Goal: Transaction & Acquisition: Purchase product/service

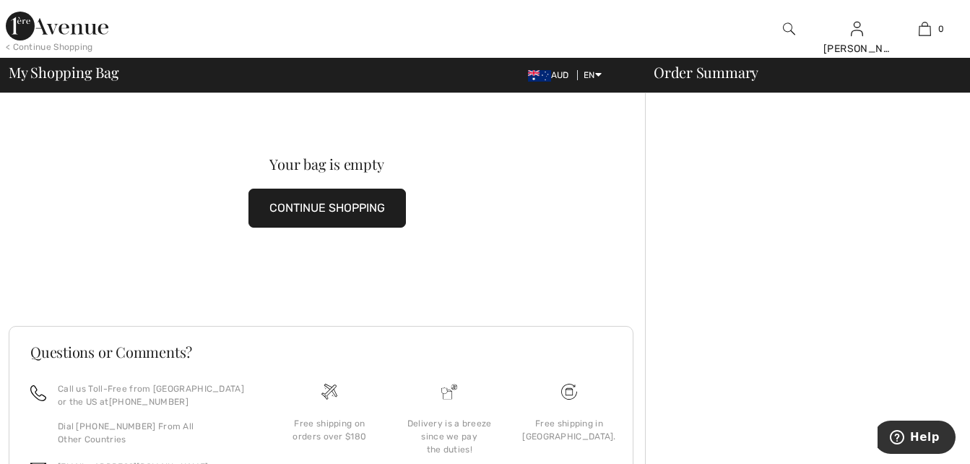
click at [48, 46] on div "< Continue Shopping" at bounding box center [49, 46] width 87 height 13
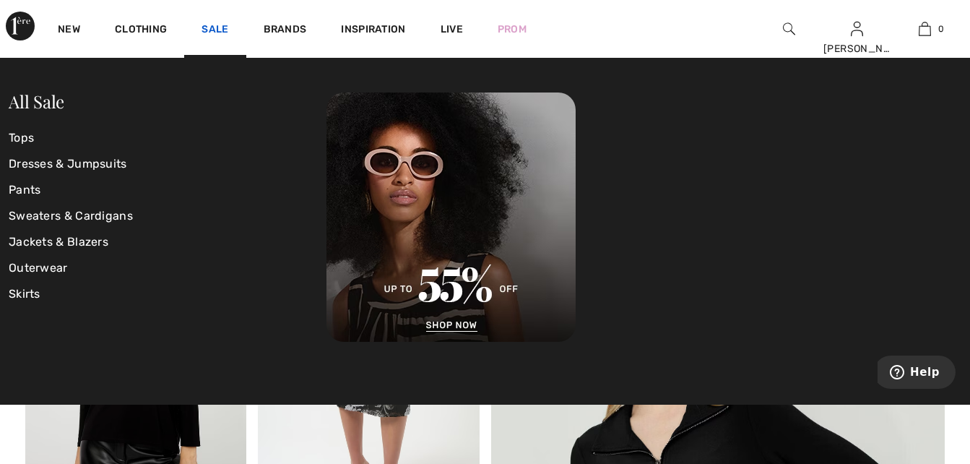
click at [215, 29] on link "Sale" at bounding box center [215, 30] width 27 height 15
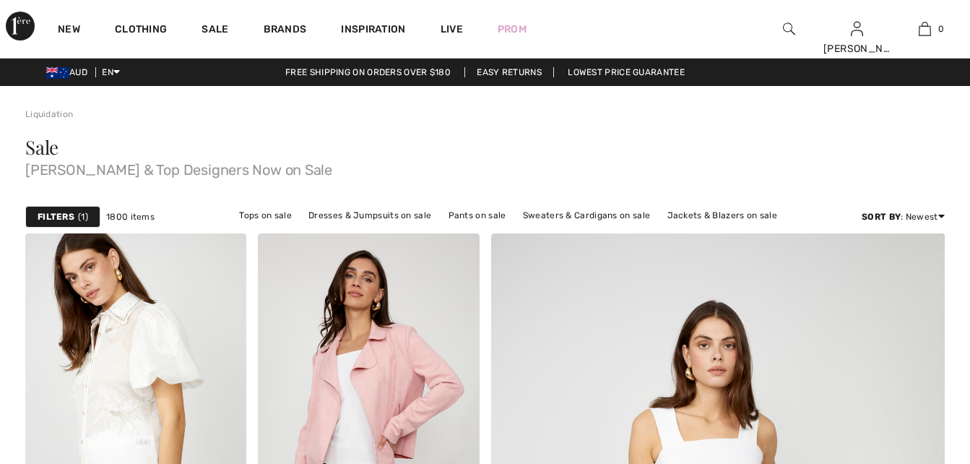
click at [63, 220] on strong "Filters" at bounding box center [56, 216] width 37 height 13
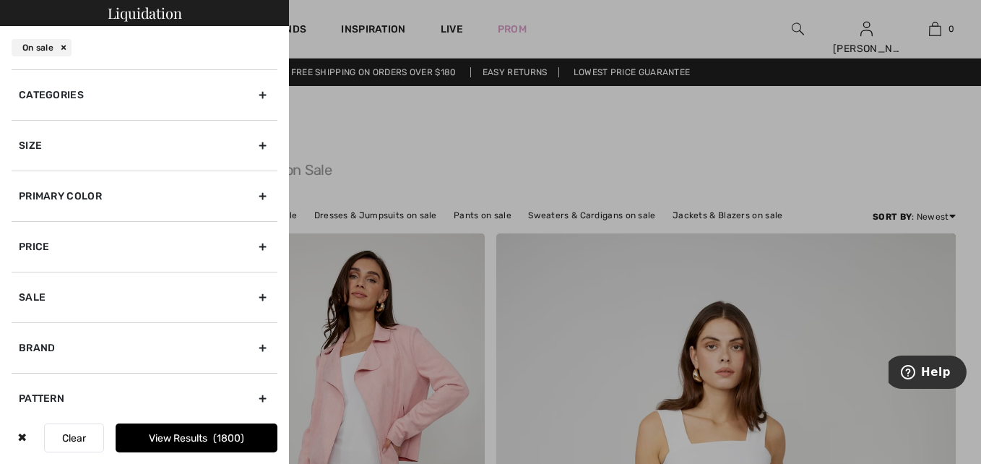
click at [37, 346] on div "Brand" at bounding box center [145, 347] width 266 height 51
click at [23, 379] on input"] "[PERSON_NAME]" at bounding box center [24, 379] width 11 height 11
checkbox input"] "true"
click at [29, 144] on div "Size" at bounding box center [145, 145] width 266 height 51
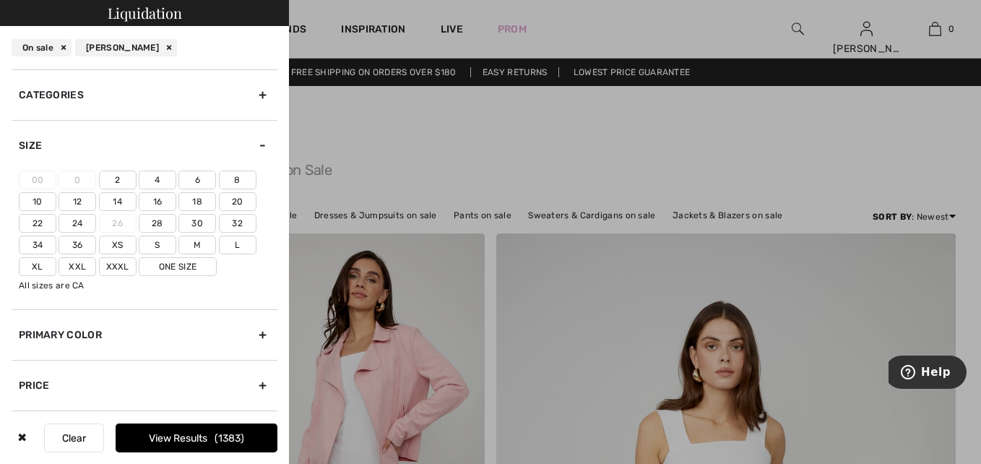
click at [82, 207] on label "12" at bounding box center [78, 201] width 38 height 19
click at [0, 0] on input"] "12" at bounding box center [0, 0] width 0 height 0
click at [67, 92] on div "Categories" at bounding box center [145, 94] width 266 height 51
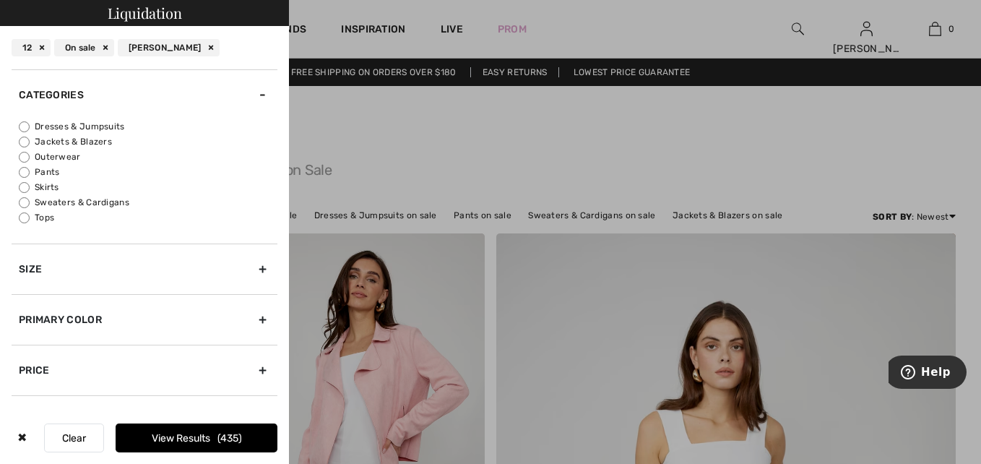
click at [23, 125] on input "Dresses & Jumpsuits" at bounding box center [24, 126] width 11 height 11
radio input "true"
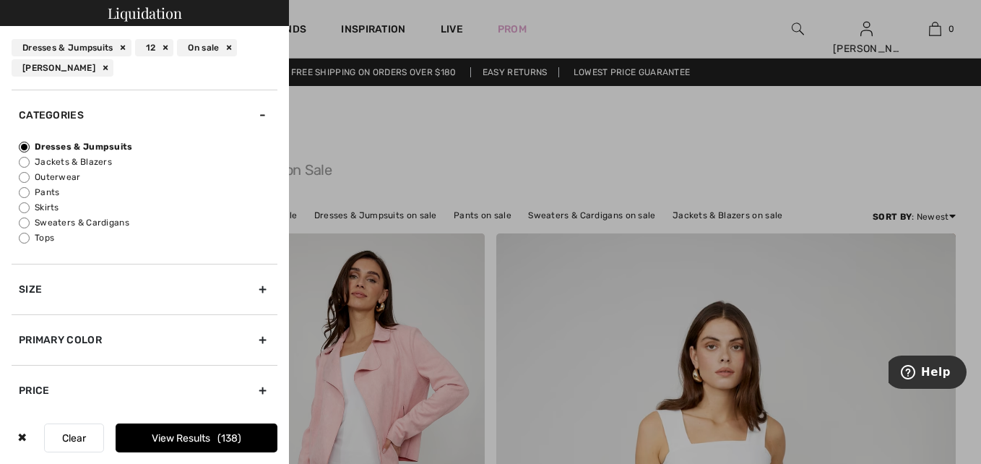
click at [199, 436] on button "View Results 138" at bounding box center [197, 437] width 162 height 29
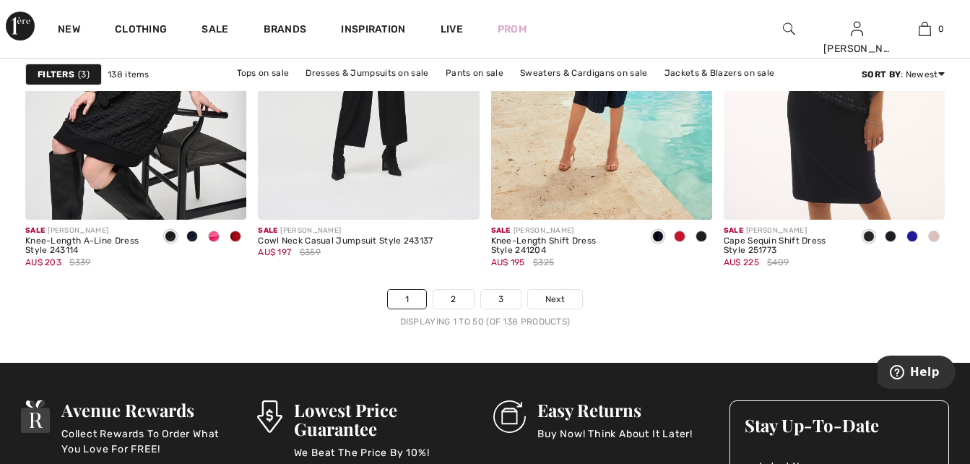
scroll to position [6183, 0]
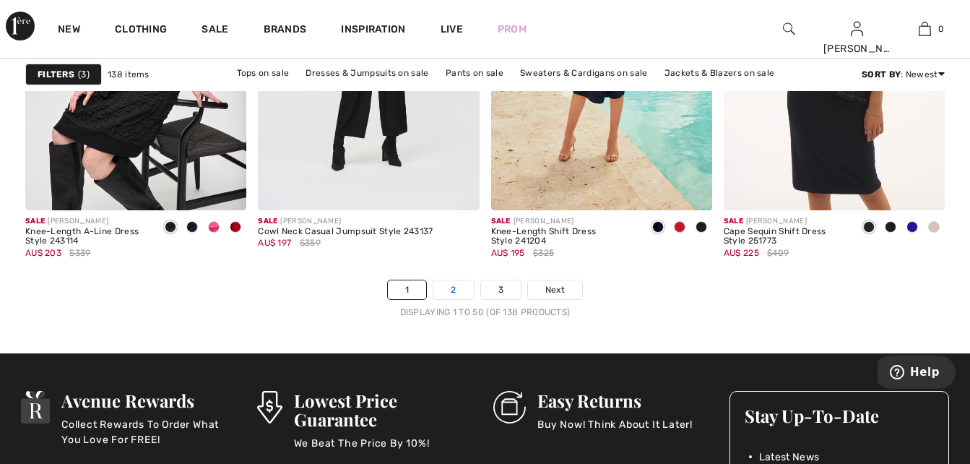
click at [460, 295] on link "2" at bounding box center [453, 289] width 40 height 19
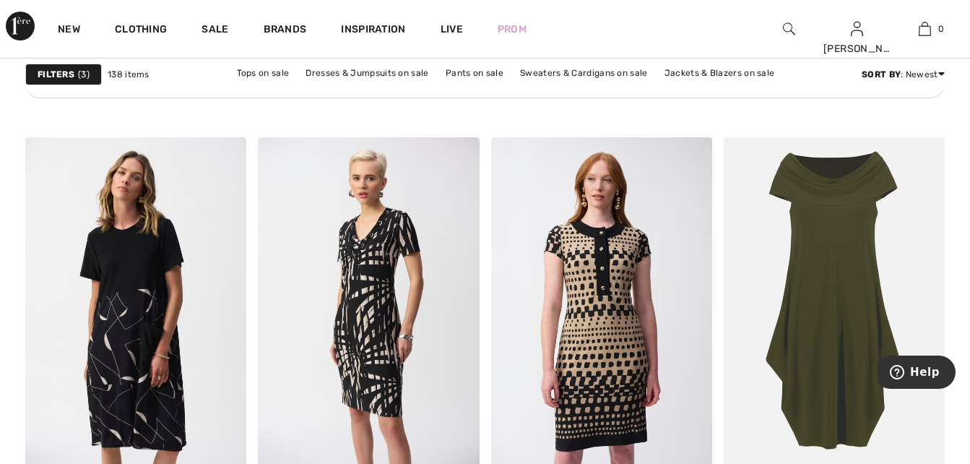
scroll to position [1956, 0]
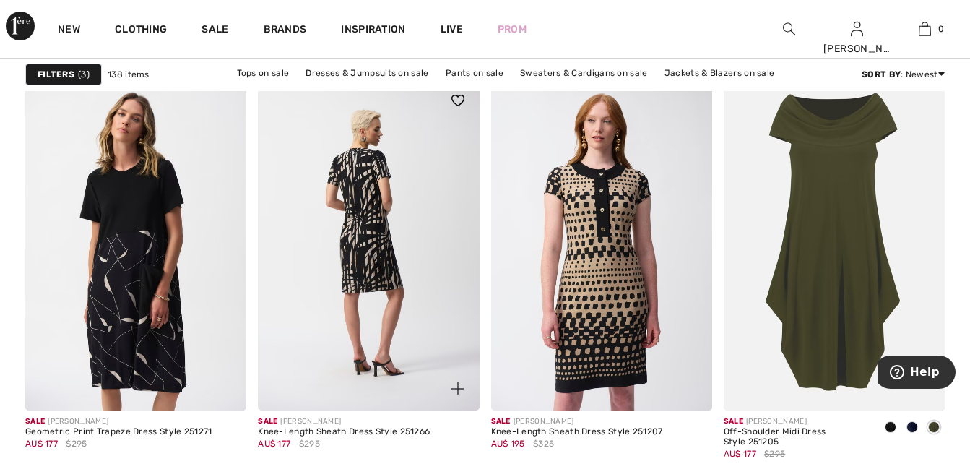
click at [403, 269] on img at bounding box center [368, 245] width 221 height 332
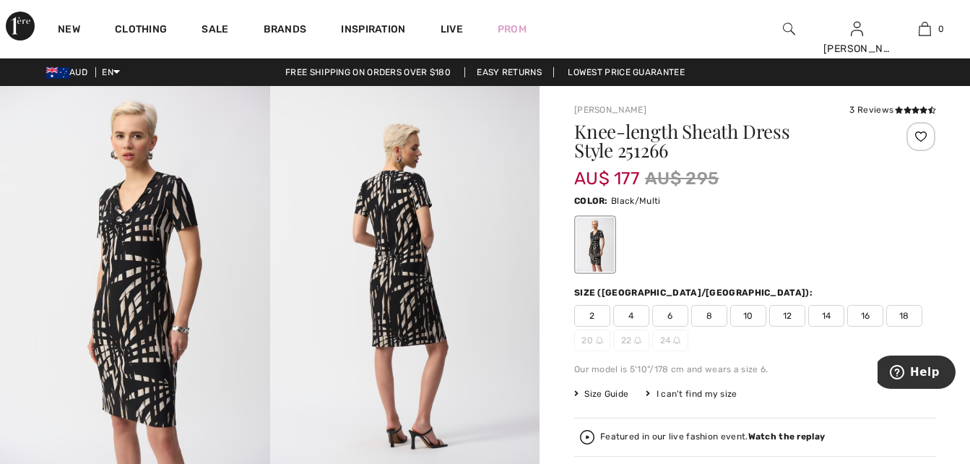
click at [793, 316] on span "12" at bounding box center [787, 316] width 36 height 22
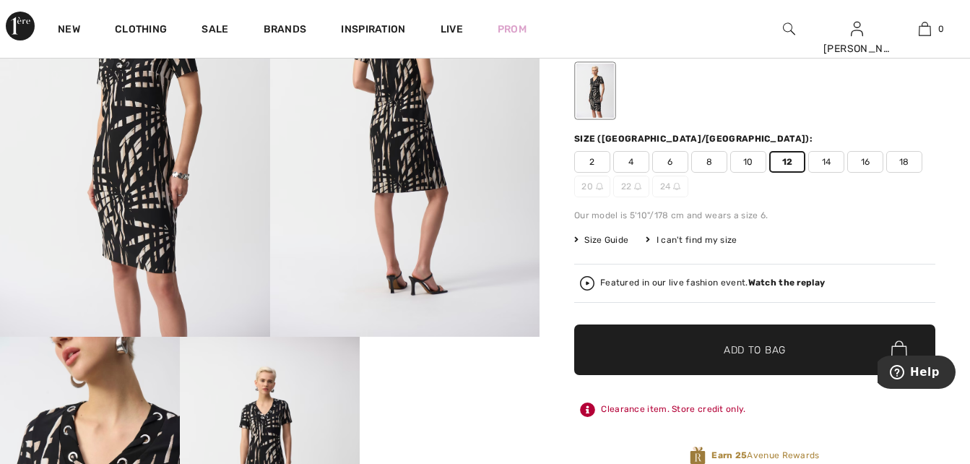
scroll to position [212, 0]
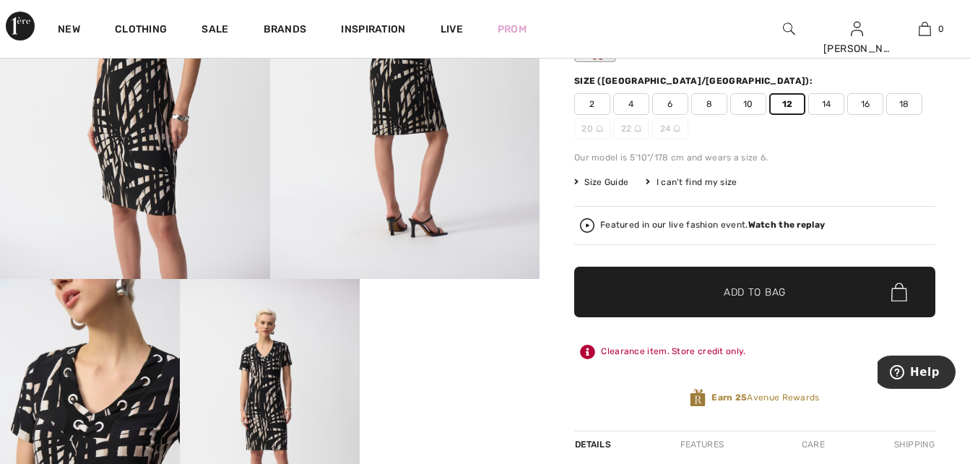
click at [737, 293] on span "Add to Bag" at bounding box center [755, 292] width 62 height 15
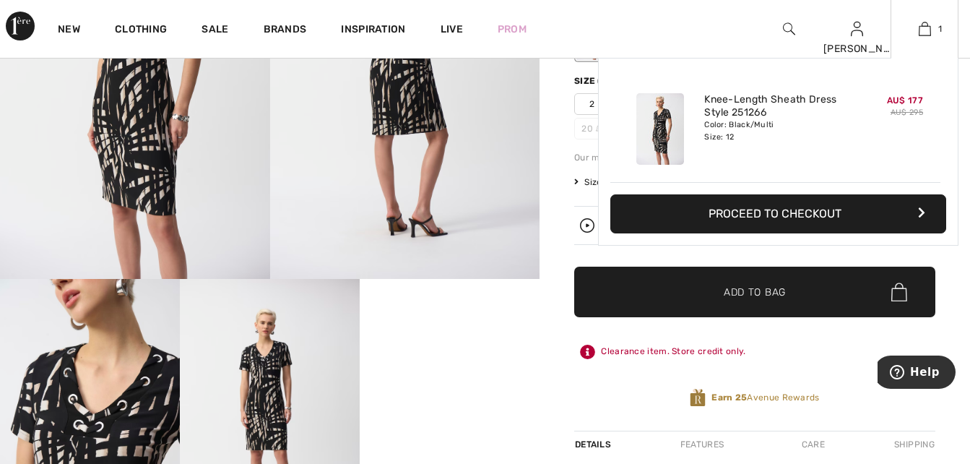
click at [811, 215] on button "Proceed to Checkout" at bounding box center [779, 213] width 336 height 39
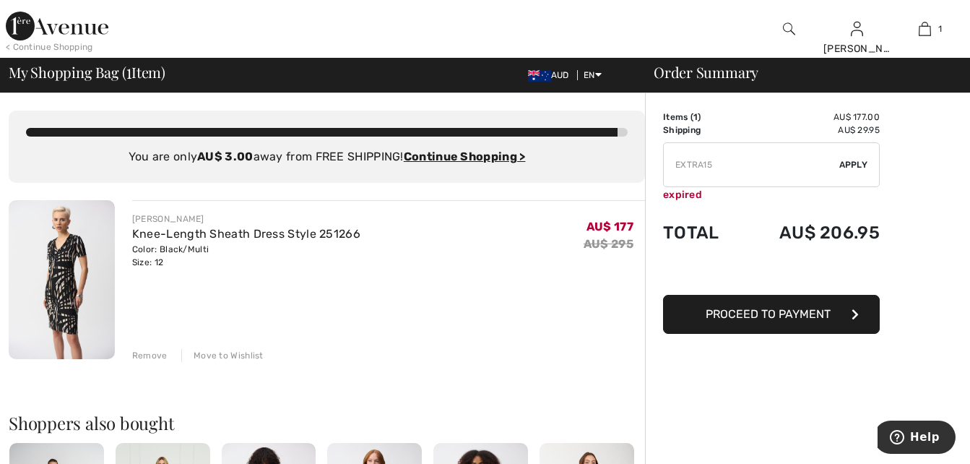
click at [858, 164] on span "Apply" at bounding box center [854, 164] width 29 height 13
click at [140, 353] on div "Remove" at bounding box center [149, 355] width 35 height 13
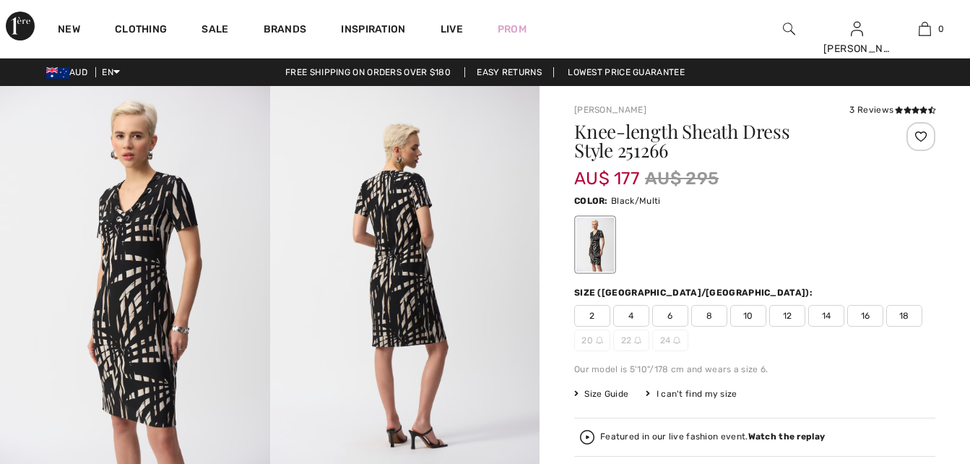
scroll to position [212, 0]
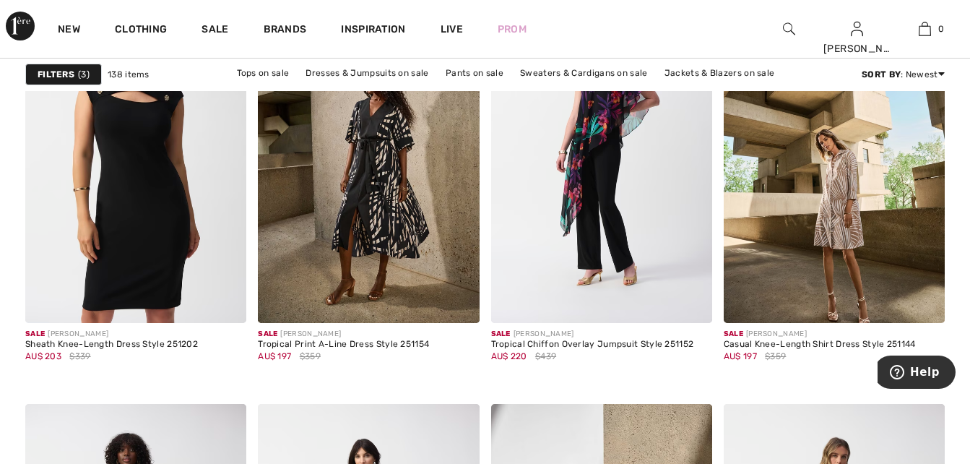
scroll to position [2495, 0]
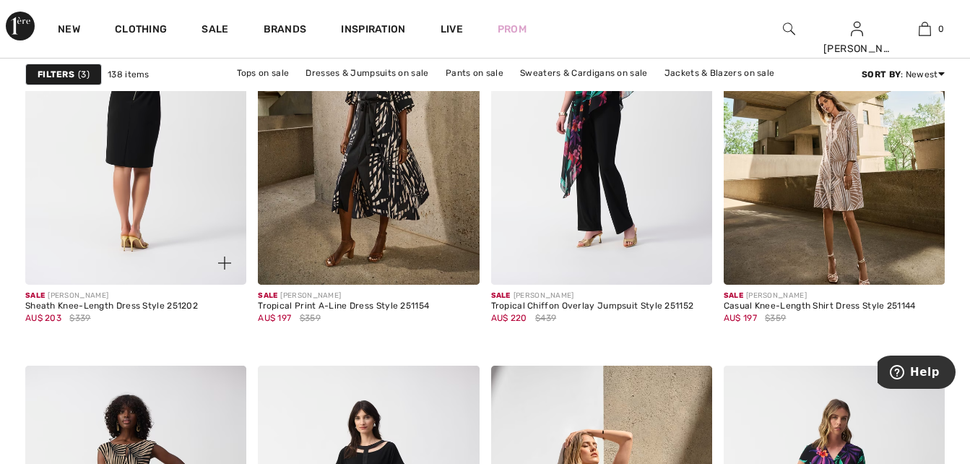
click at [141, 167] on img at bounding box center [135, 118] width 221 height 332
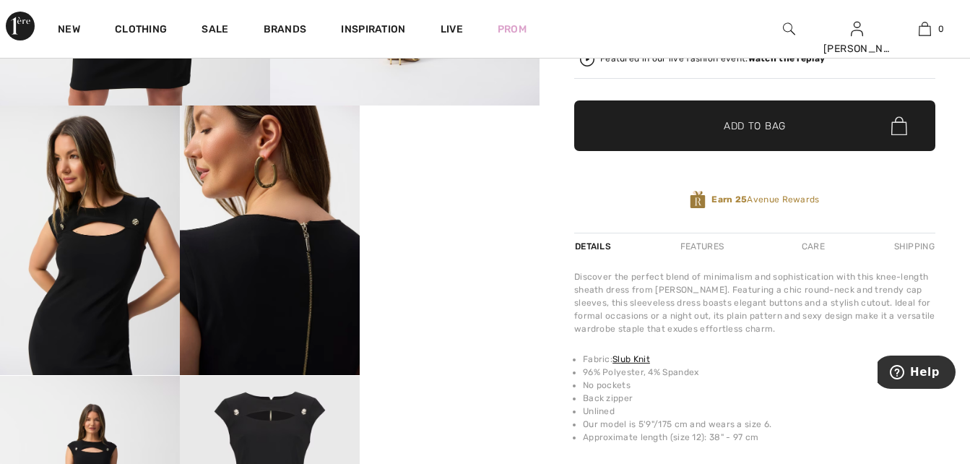
scroll to position [424, 0]
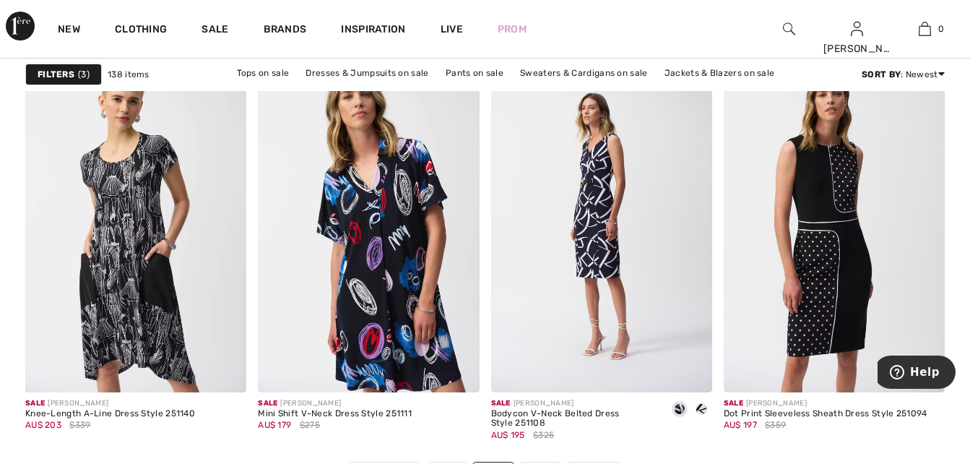
scroll to position [6039, 0]
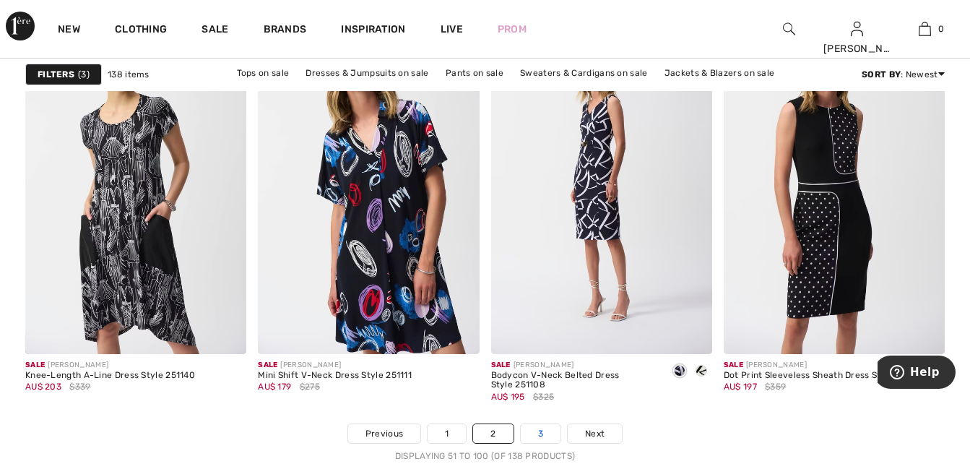
click at [532, 434] on link "3" at bounding box center [541, 433] width 40 height 19
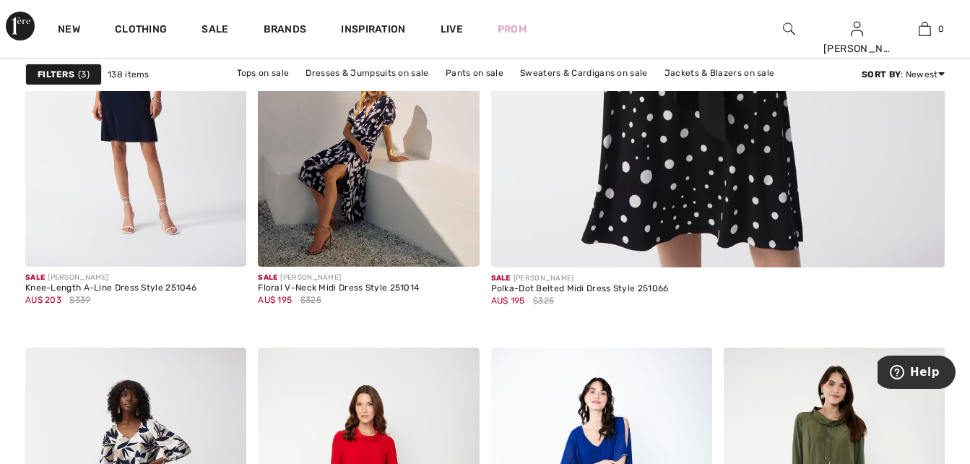
scroll to position [713, 0]
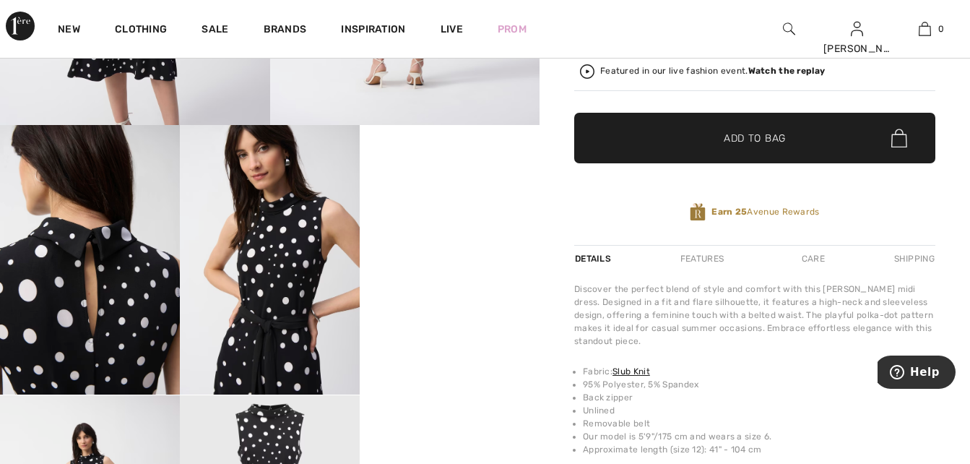
scroll to position [405, 0]
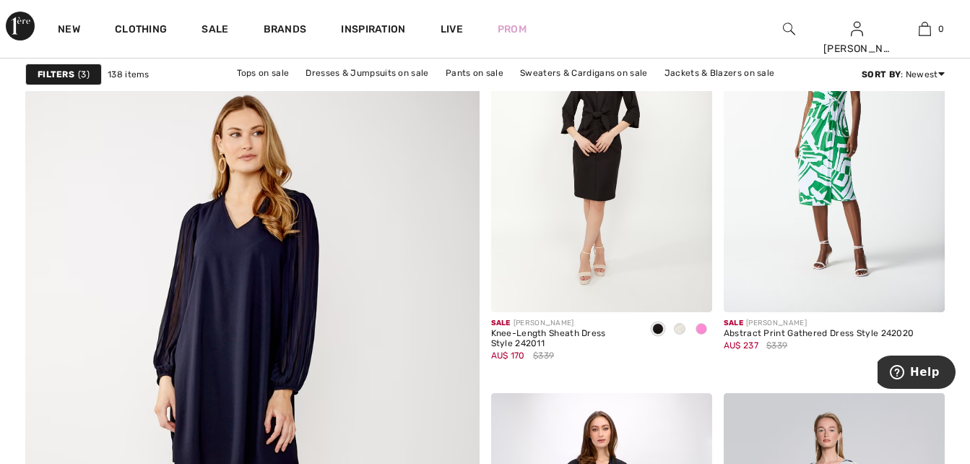
scroll to position [3352, 0]
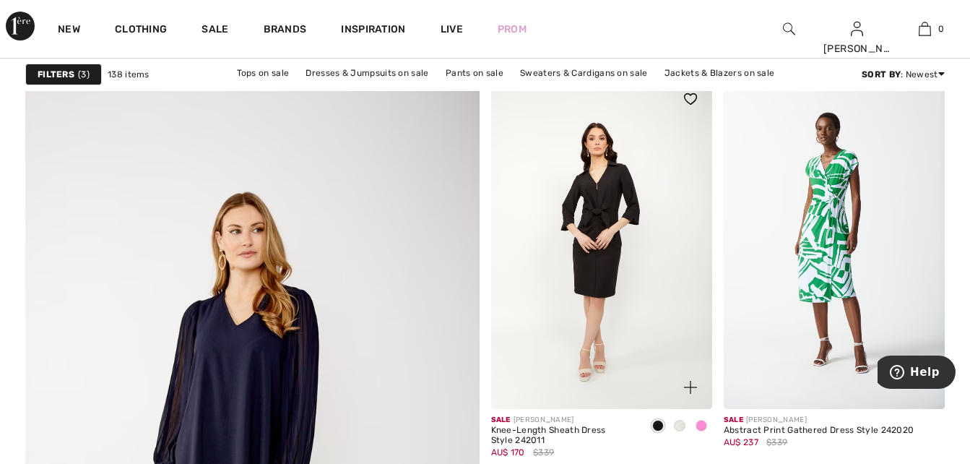
click at [701, 423] on span at bounding box center [702, 426] width 12 height 12
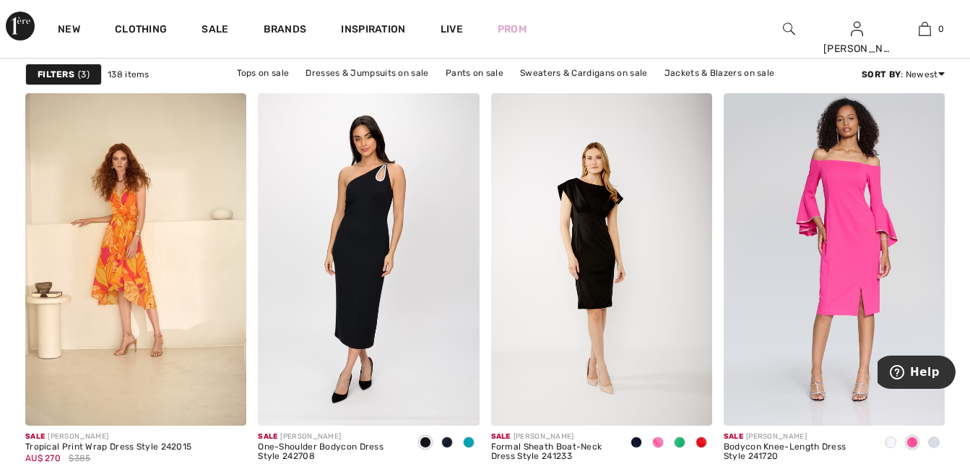
scroll to position [4209, 0]
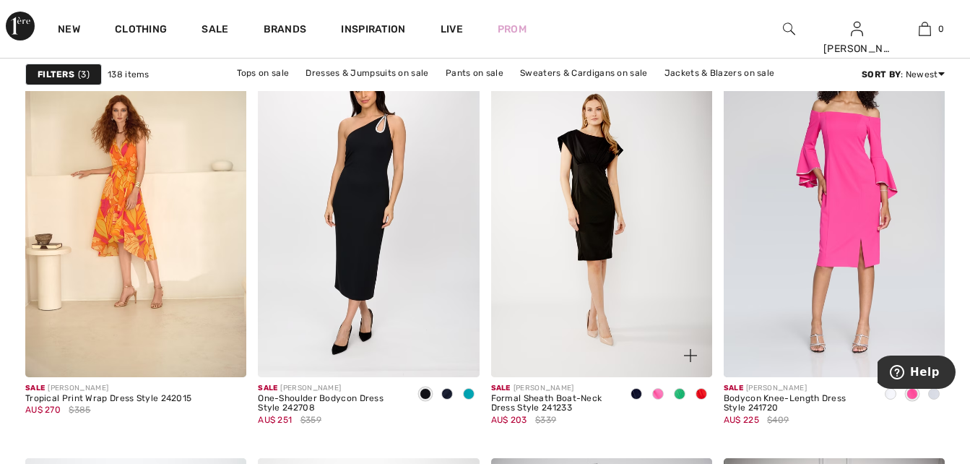
click at [657, 389] on span at bounding box center [658, 394] width 12 height 12
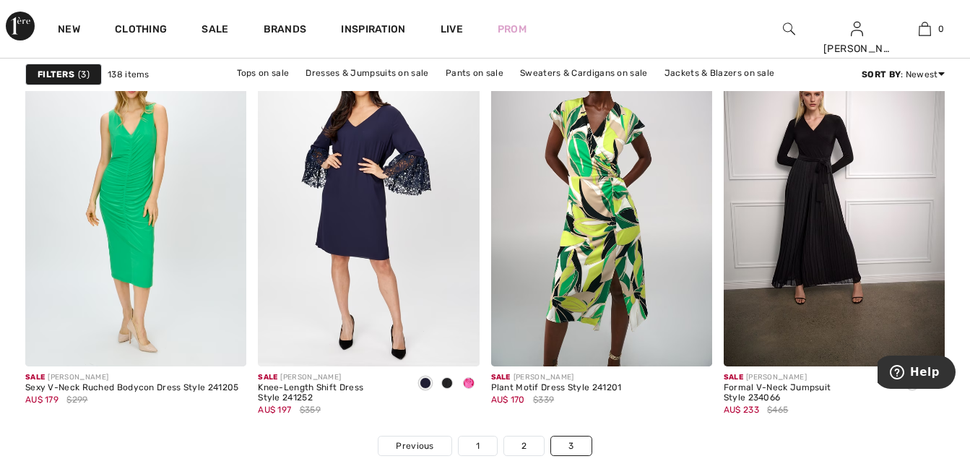
scroll to position [4681, 0]
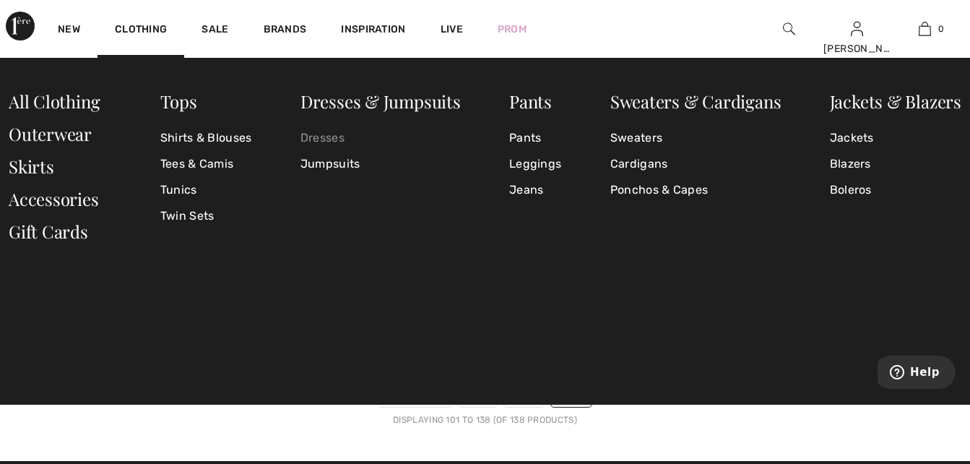
click at [332, 136] on link "Dresses" at bounding box center [381, 138] width 160 height 26
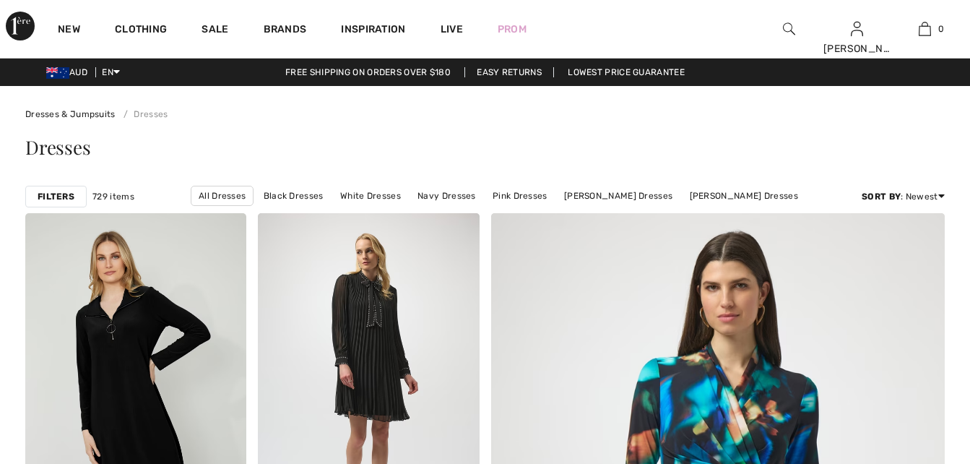
click at [66, 199] on strong "Filters" at bounding box center [56, 196] width 37 height 13
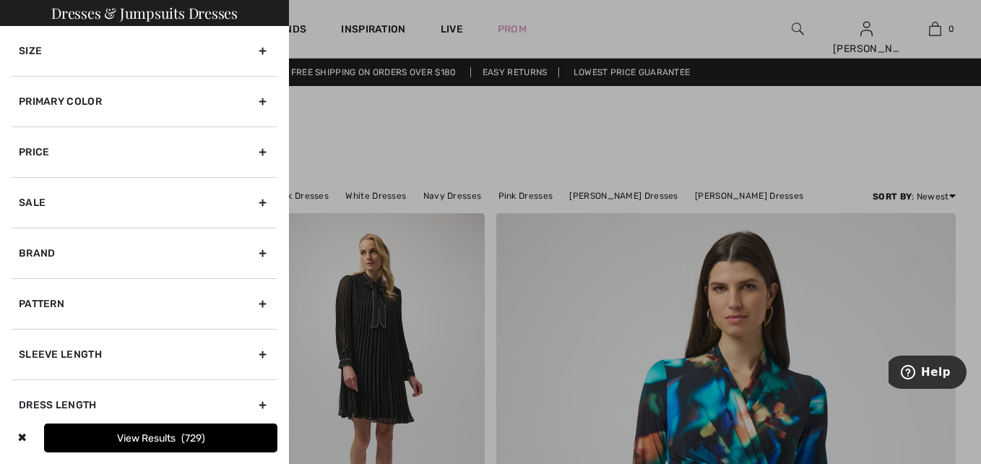
click at [33, 251] on div "Brand" at bounding box center [145, 253] width 266 height 51
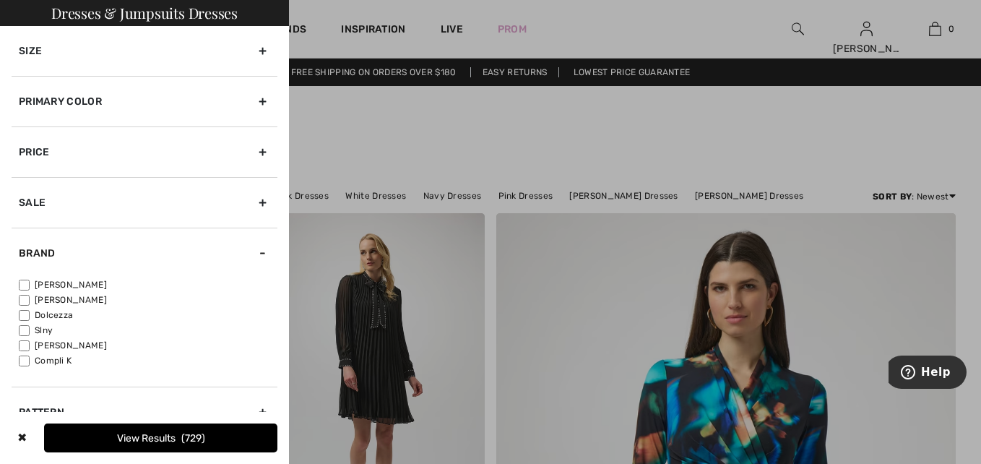
click at [18, 285] on div "[PERSON_NAME] [PERSON_NAME] [GEOGRAPHIC_DATA] Slny Alex Evenings Compli K" at bounding box center [145, 332] width 266 height 108
click at [27, 285] on input"] "[PERSON_NAME]" at bounding box center [24, 285] width 11 height 11
checkbox input"] "true"
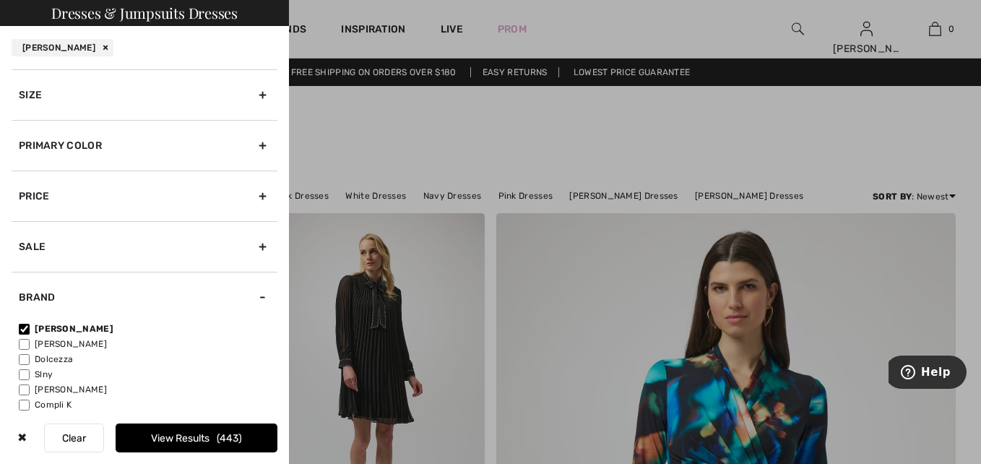
click at [30, 94] on div "Size" at bounding box center [145, 94] width 266 height 51
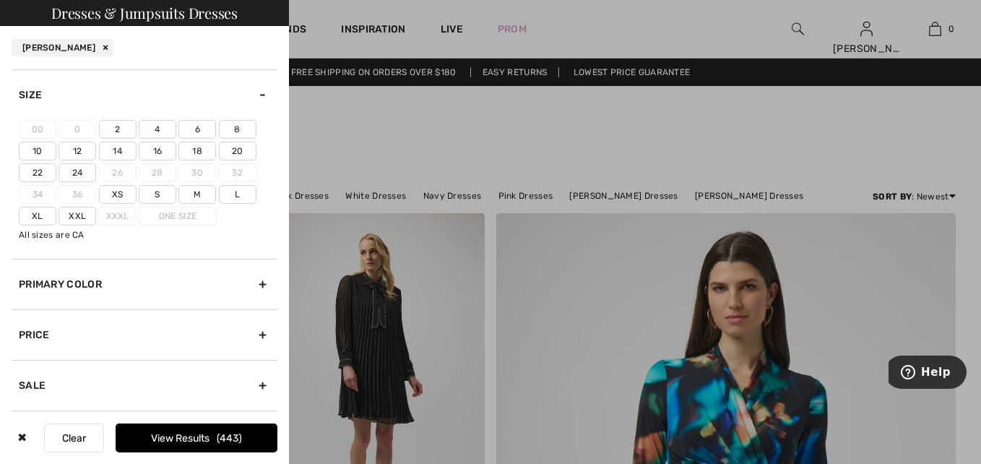
click at [82, 152] on label "12" at bounding box center [78, 151] width 38 height 19
click at [0, 0] on input"] "12" at bounding box center [0, 0] width 0 height 0
click at [200, 439] on button "View Results 207" at bounding box center [197, 437] width 162 height 29
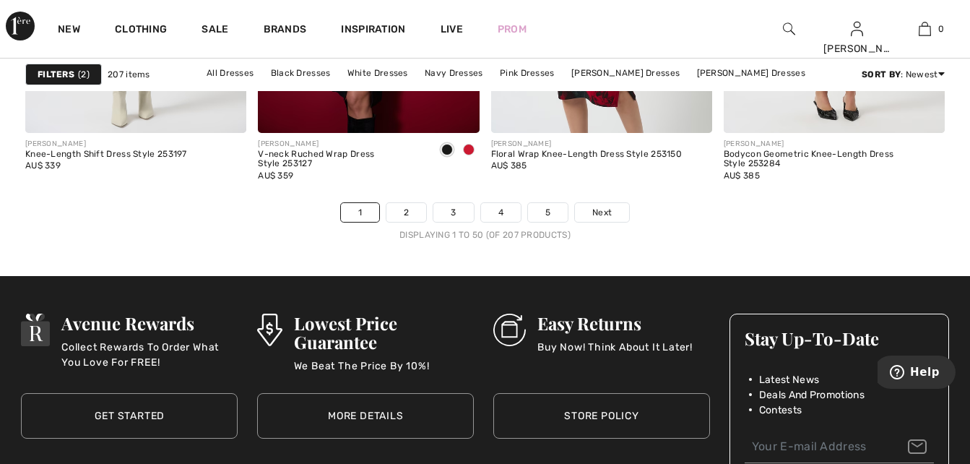
scroll to position [6338, 0]
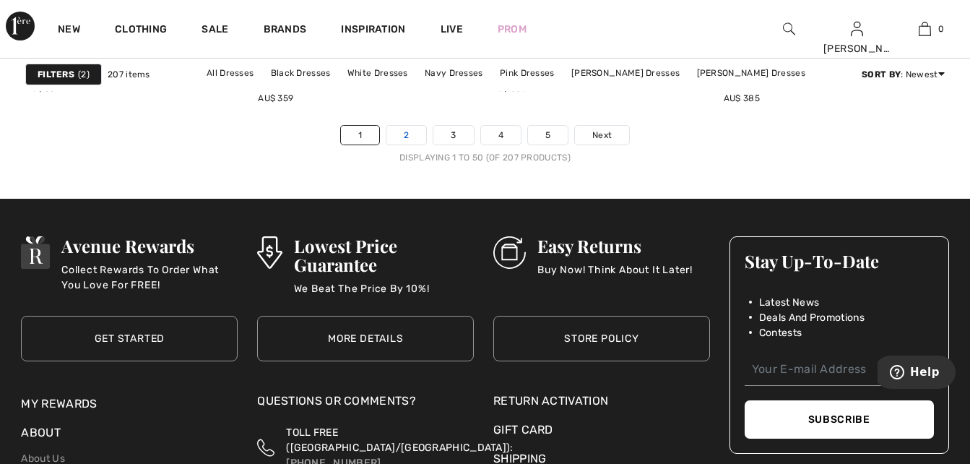
click at [413, 136] on link "2" at bounding box center [407, 135] width 40 height 19
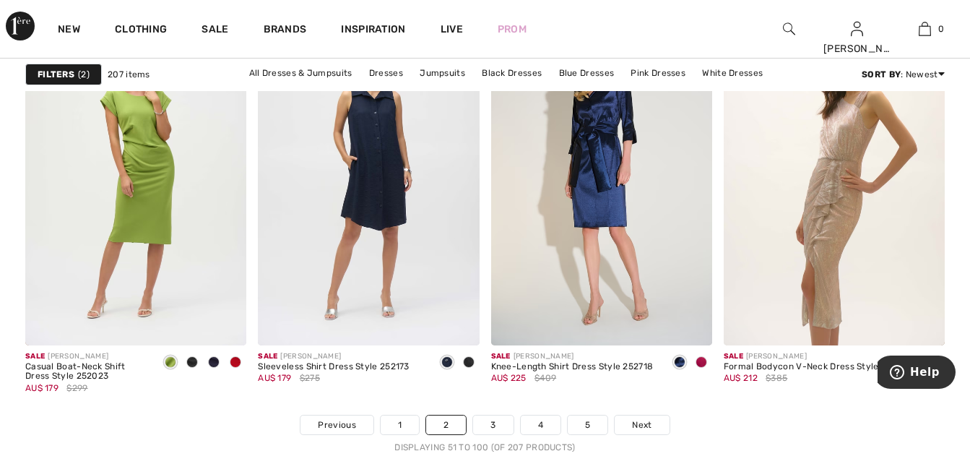
scroll to position [6077, 0]
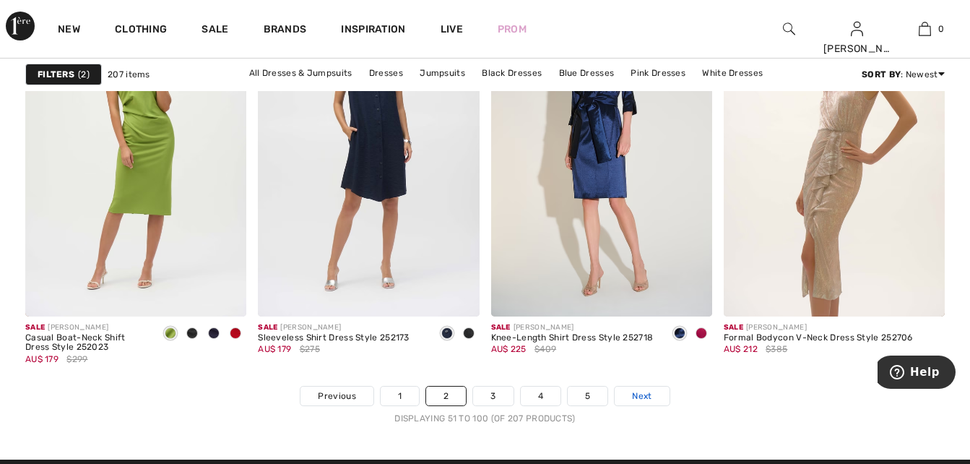
click at [634, 397] on span "Next" at bounding box center [642, 395] width 20 height 13
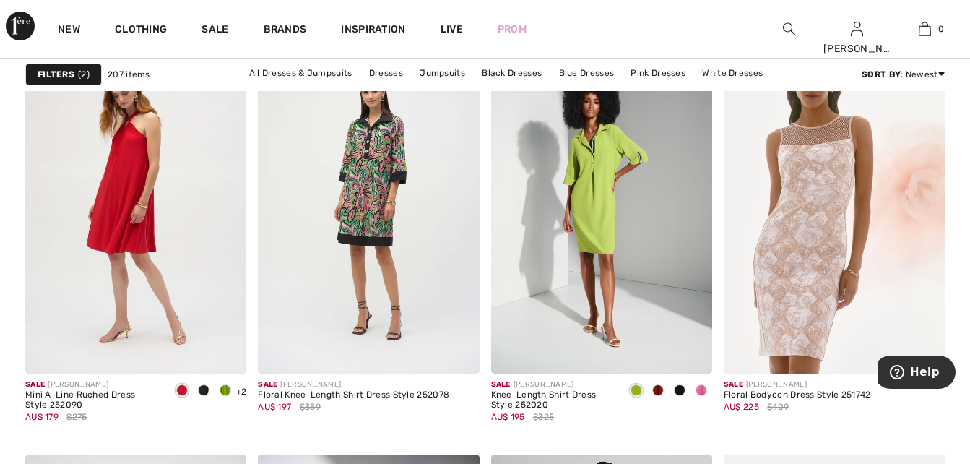
scroll to position [1031, 0]
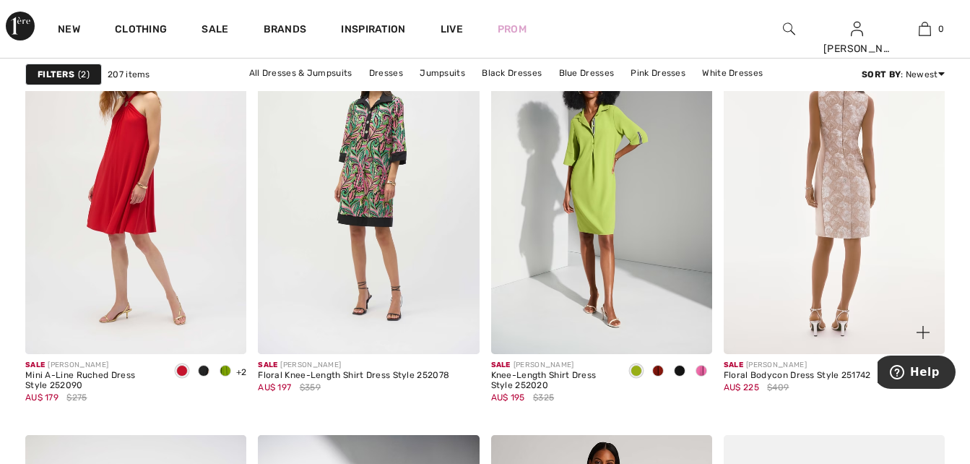
click at [788, 265] on img at bounding box center [834, 188] width 221 height 332
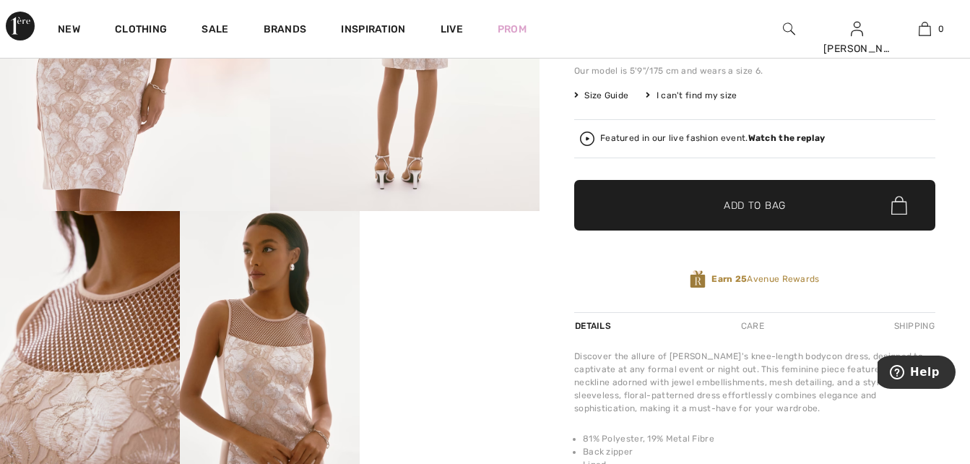
scroll to position [337, 0]
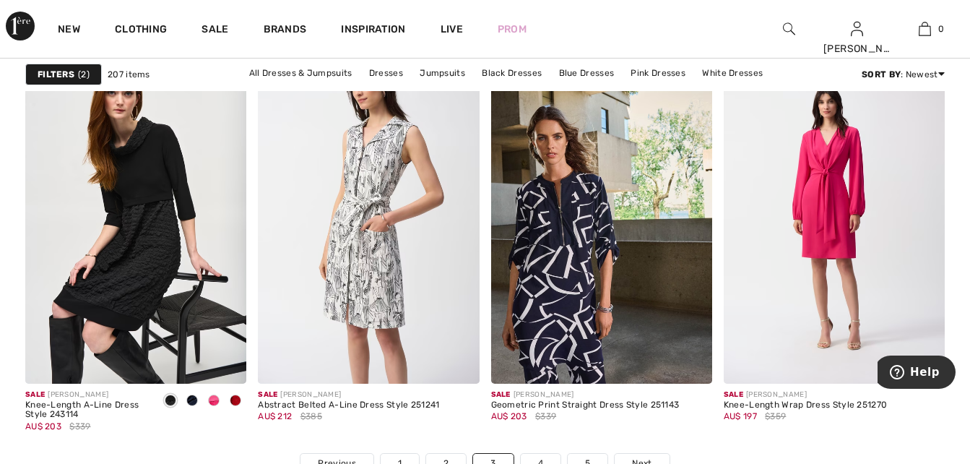
scroll to position [6078, 0]
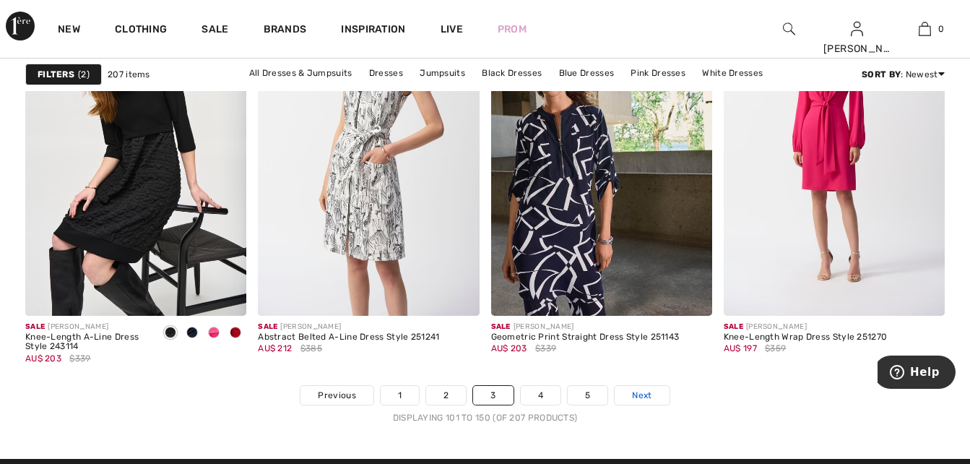
click at [628, 390] on link "Next" at bounding box center [642, 395] width 54 height 19
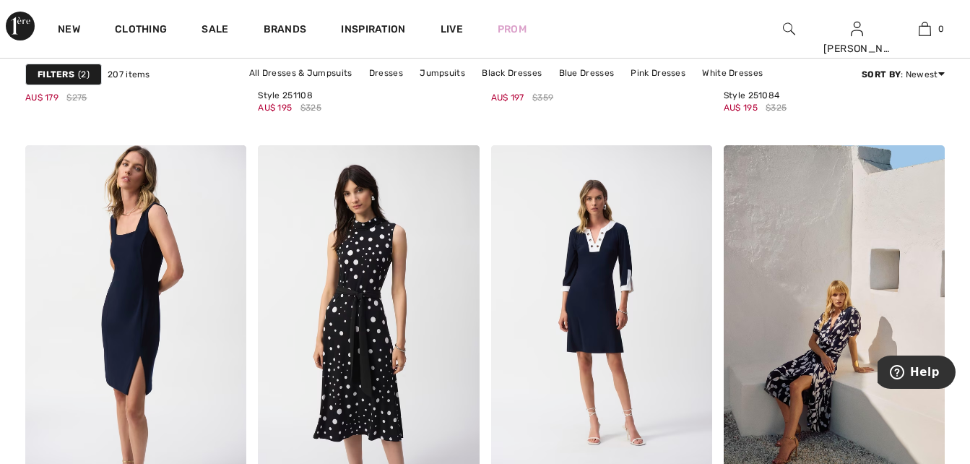
scroll to position [2418, 0]
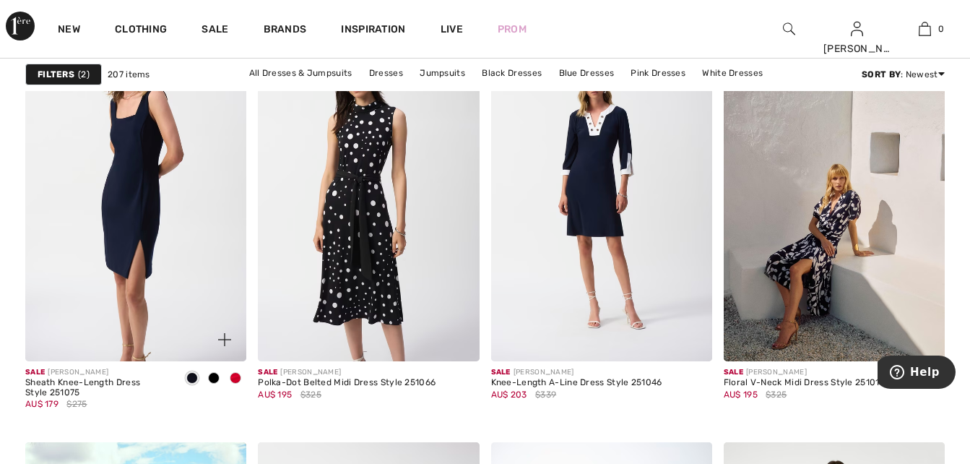
click at [236, 376] on span at bounding box center [236, 378] width 12 height 12
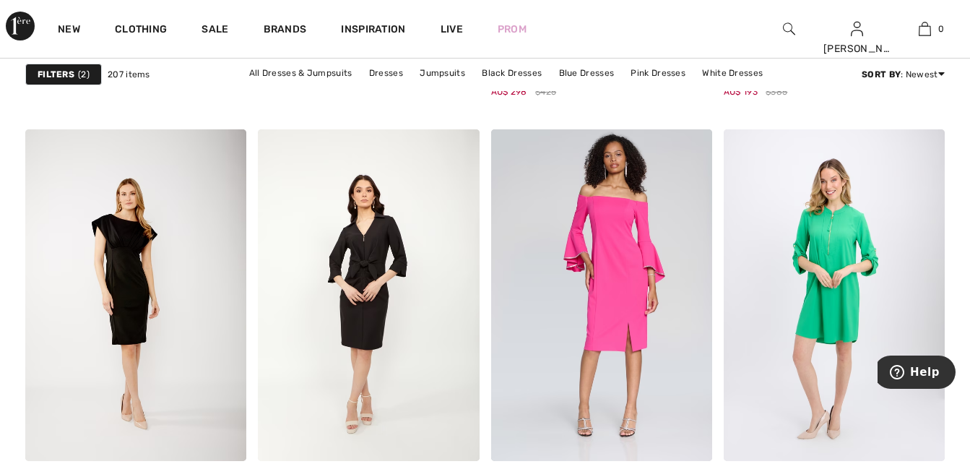
scroll to position [5548, 0]
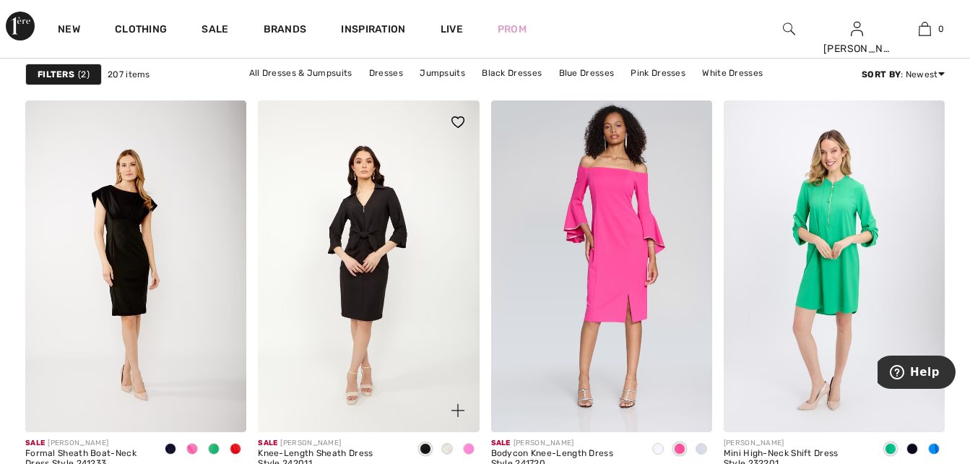
click at [469, 441] on div at bounding box center [469, 450] width 22 height 24
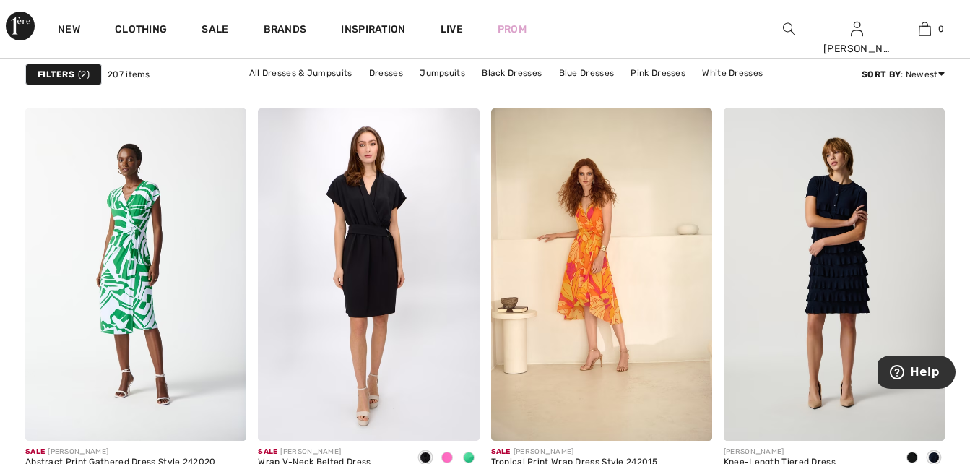
scroll to position [6001, 0]
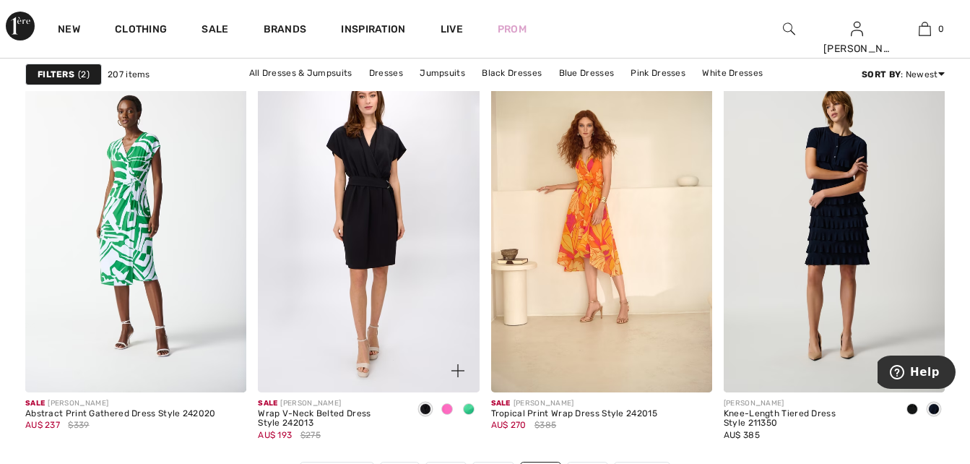
click at [445, 410] on span at bounding box center [447, 409] width 12 height 12
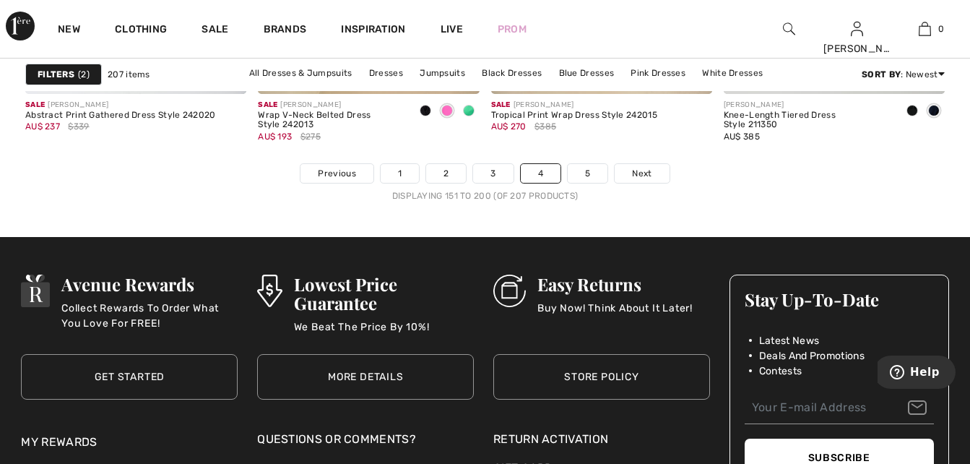
scroll to position [6328, 0]
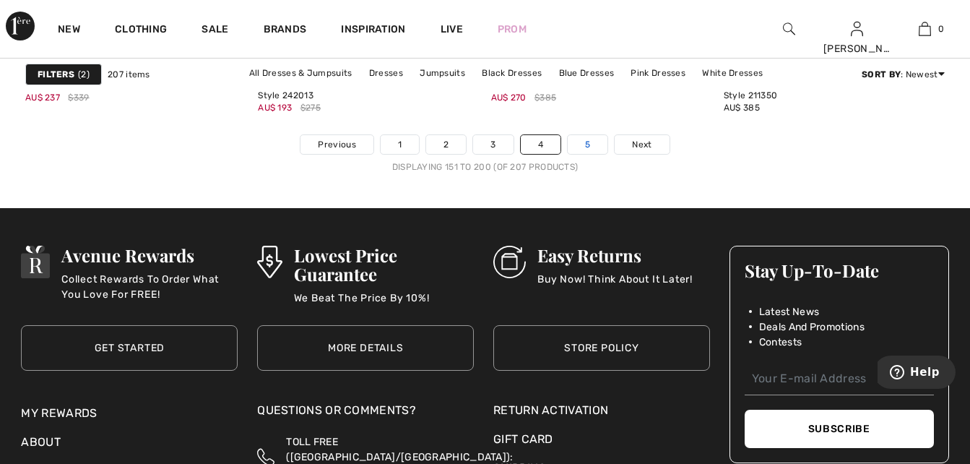
click at [584, 137] on link "5" at bounding box center [588, 144] width 40 height 19
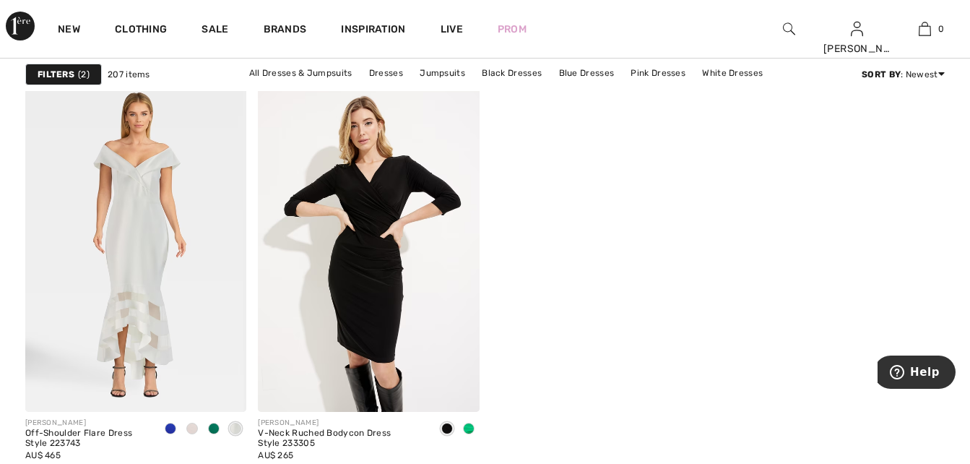
scroll to position [1050, 0]
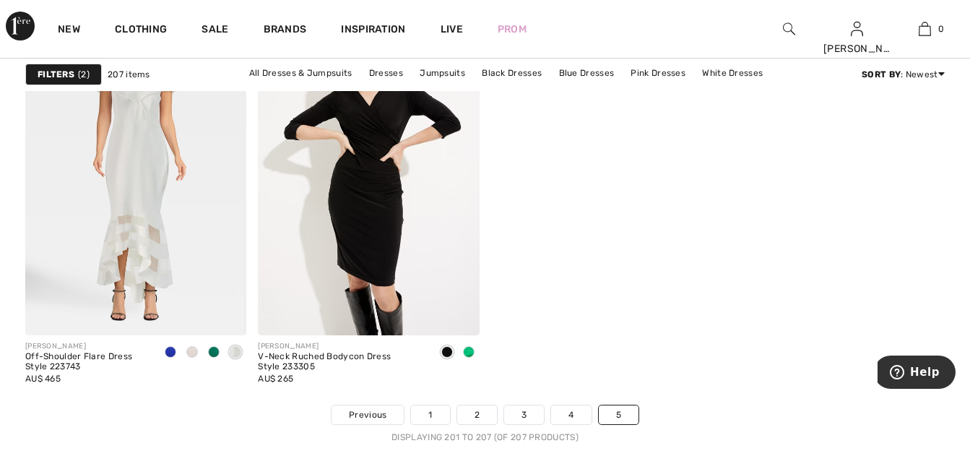
click at [55, 74] on strong "Filters" at bounding box center [56, 74] width 37 height 13
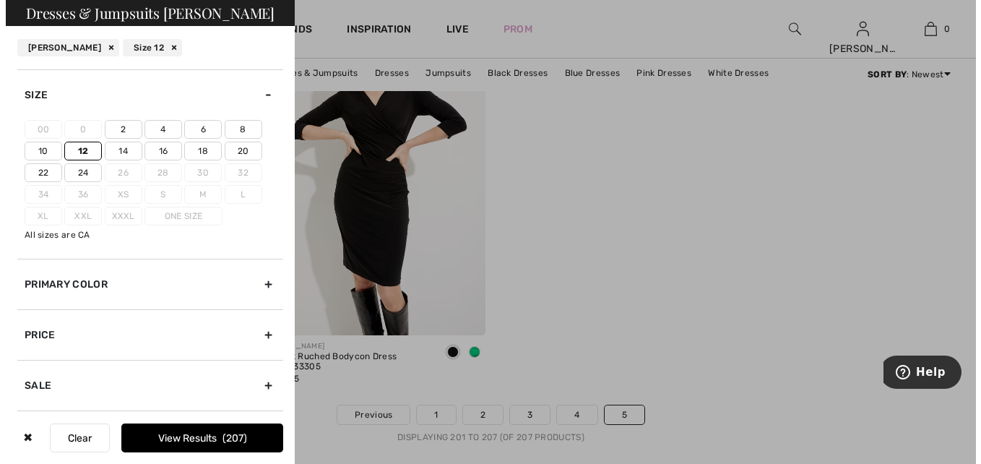
scroll to position [1058, 0]
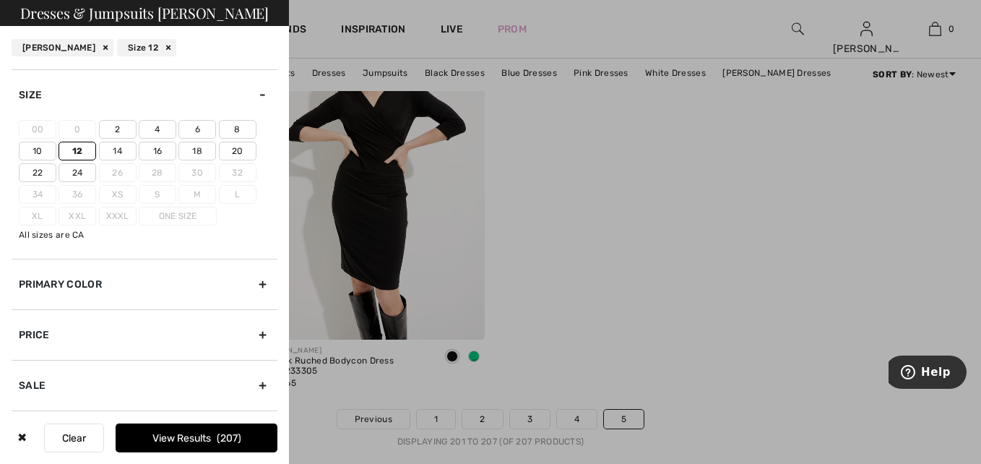
click at [79, 281] on div "Primary Color" at bounding box center [145, 284] width 266 height 51
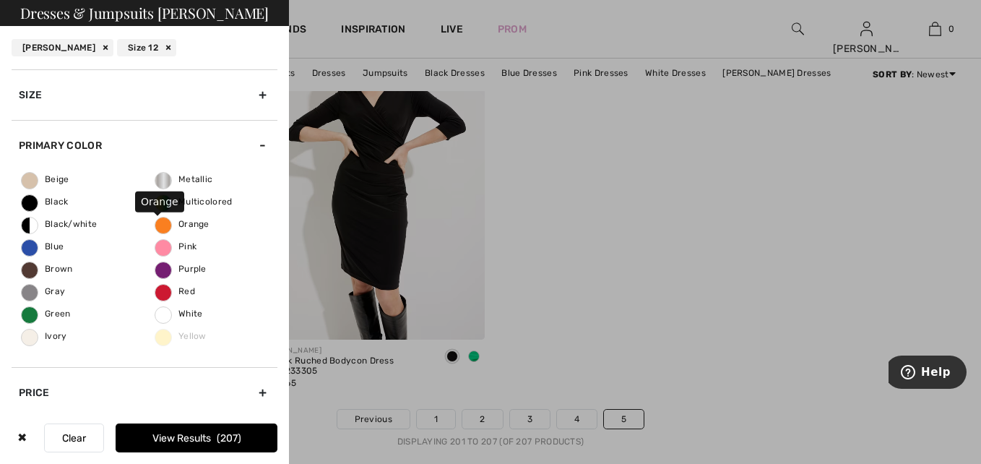
click at [160, 220] on span "Orange" at bounding box center [182, 224] width 54 height 10
click at [0, 0] on input "Orange" at bounding box center [0, 0] width 0 height 0
click at [194, 439] on button "View Results 1" at bounding box center [197, 437] width 162 height 29
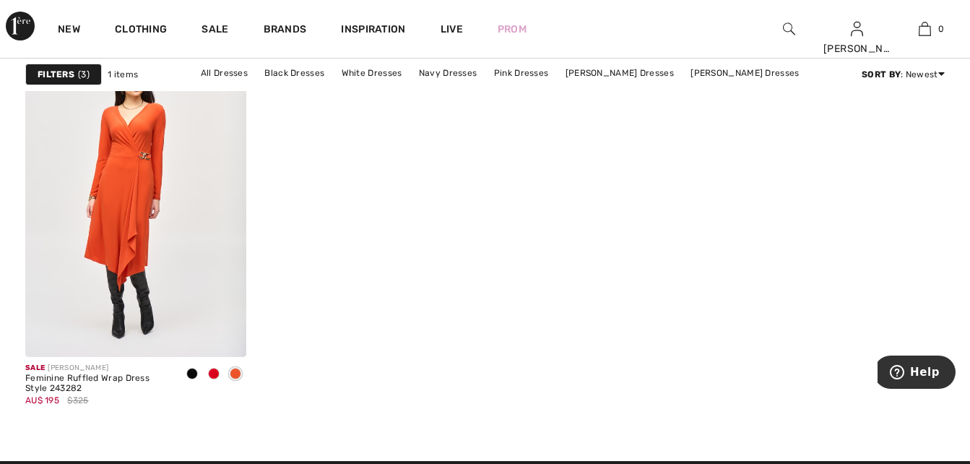
scroll to position [241, 0]
